Goal: Navigation & Orientation: Find specific page/section

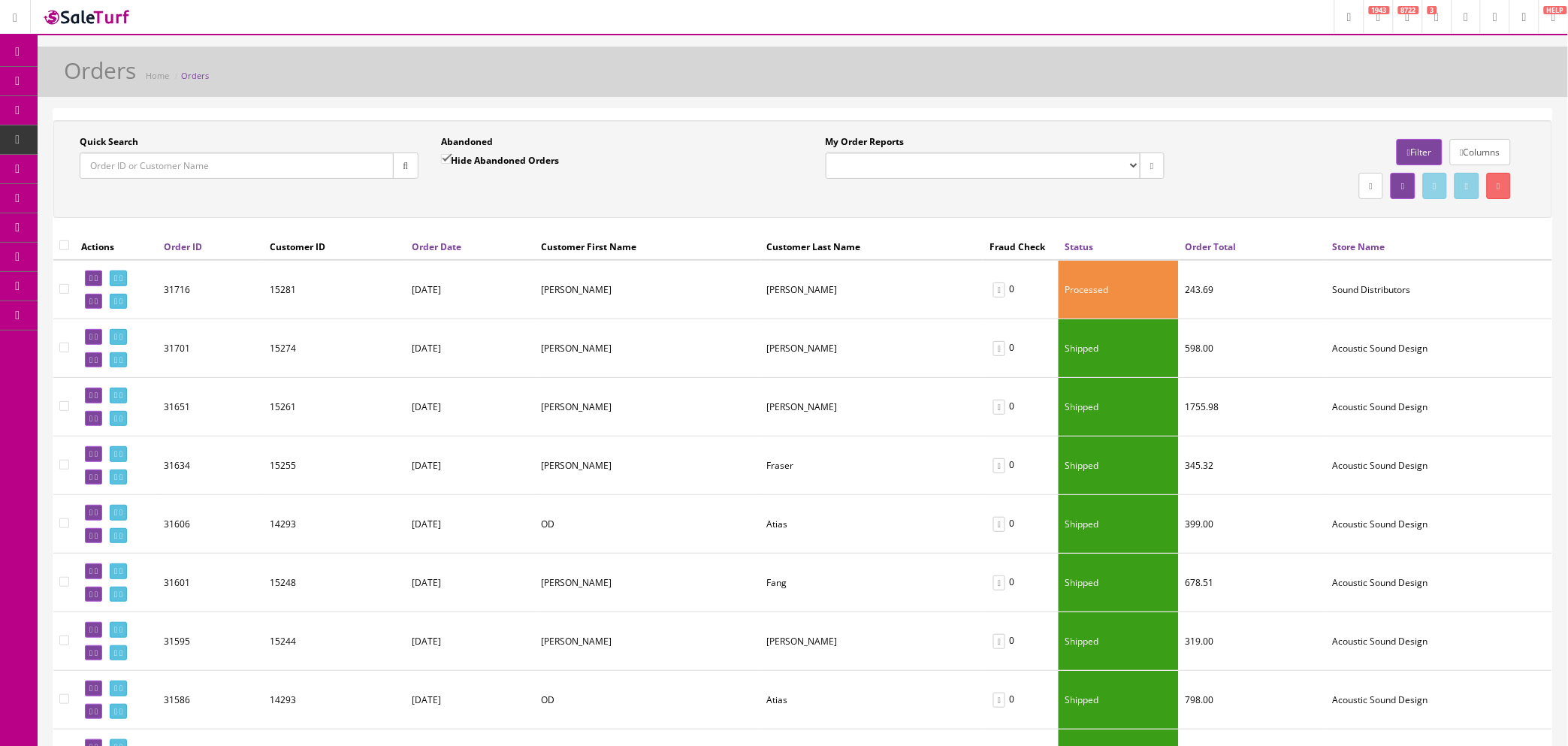
click at [193, 72] on link "Orders" at bounding box center [194, 75] width 27 height 12
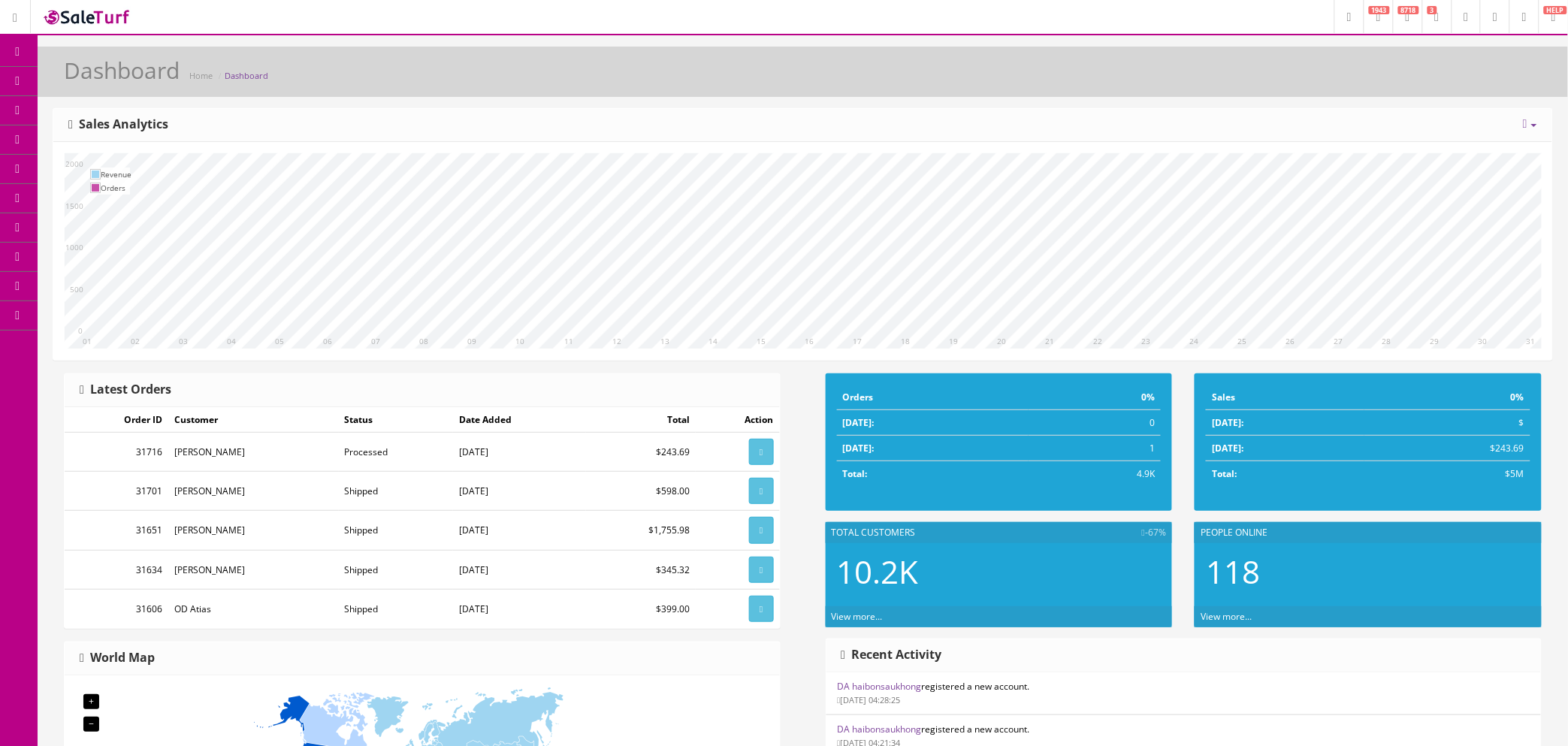
click at [100, 162] on span "Order List" at bounding box center [110, 169] width 42 height 12
